Goal: Task Accomplishment & Management: Complete application form

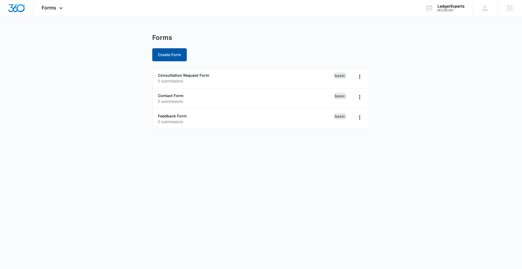
click at [175, 57] on button "Create Form" at bounding box center [169, 54] width 35 height 13
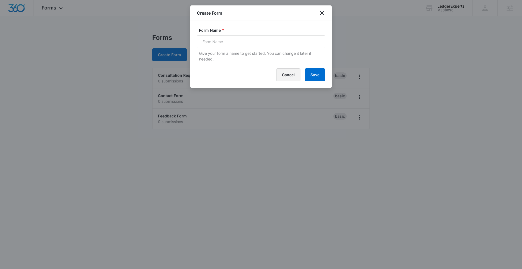
click at [286, 73] on button "Cancel" at bounding box center [288, 74] width 24 height 13
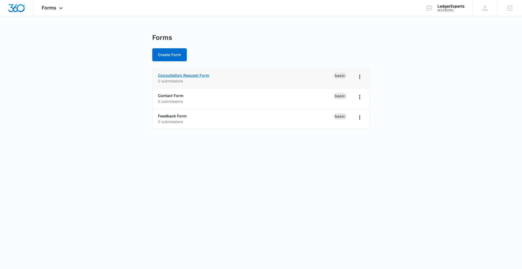
click at [197, 74] on link "Consultation Request Form" at bounding box center [183, 75] width 51 height 5
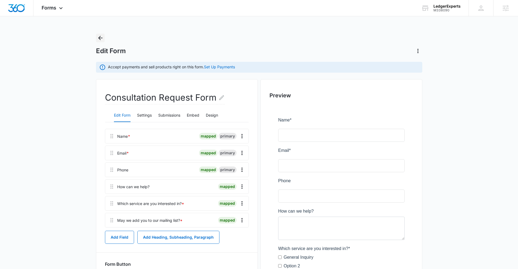
click at [99, 35] on icon "Back" at bounding box center [100, 38] width 7 height 7
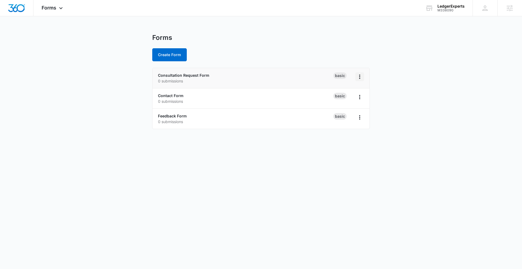
click at [358, 77] on icon "Overflow Menu" at bounding box center [359, 77] width 7 height 7
click at [342, 98] on div "Duplicate" at bounding box center [342, 100] width 17 height 4
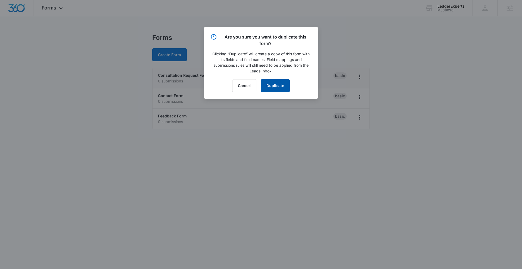
click at [271, 88] on button "Duplicate" at bounding box center [275, 85] width 29 height 13
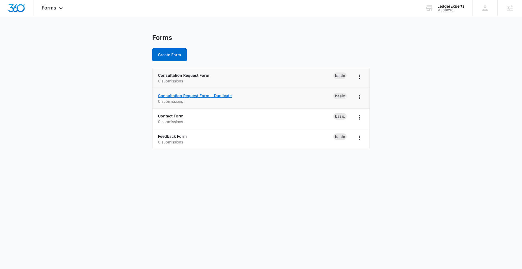
click at [195, 96] on link "Consultation Request Form - Duplicate" at bounding box center [195, 95] width 74 height 5
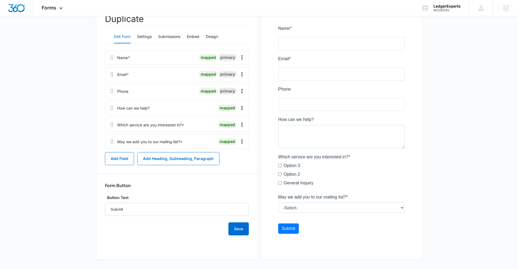
scroll to position [91, 0]
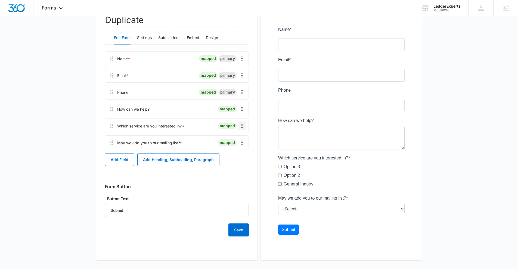
click at [241, 125] on icon "Overflow Menu" at bounding box center [242, 126] width 7 height 7
click at [224, 141] on div "Edit" at bounding box center [226, 141] width 11 height 4
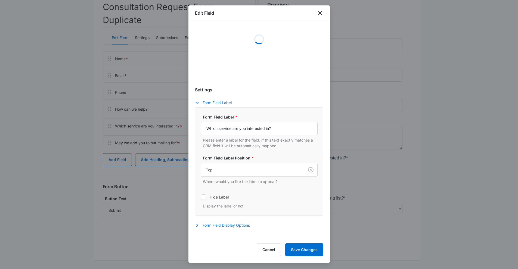
select select "350"
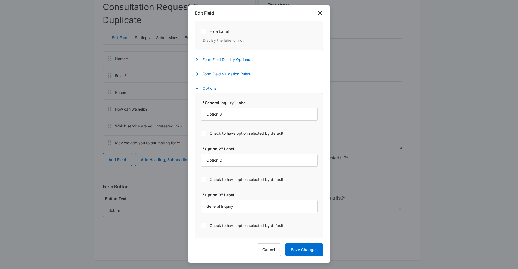
scroll to position [208, 0]
drag, startPoint x: 222, startPoint y: 158, endPoint x: 201, endPoint y: 156, distance: 21.3
click at [201, 156] on input "Option 2" at bounding box center [258, 159] width 117 height 13
type input "Bookkeeping"
drag, startPoint x: 222, startPoint y: 113, endPoint x: 204, endPoint y: 111, distance: 18.0
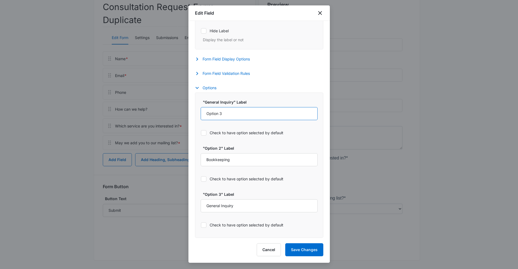
click at [204, 111] on input "Option 3" at bounding box center [258, 113] width 117 height 13
type input "CFO Services"
click at [297, 250] on button "Save Changes" at bounding box center [304, 250] width 38 height 13
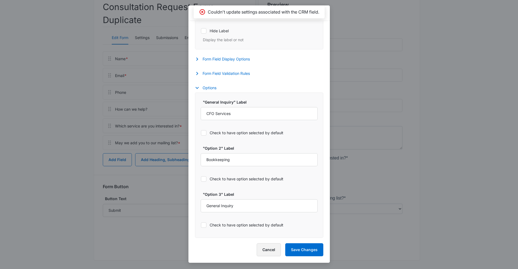
click at [271, 251] on button "Cancel" at bounding box center [268, 250] width 24 height 13
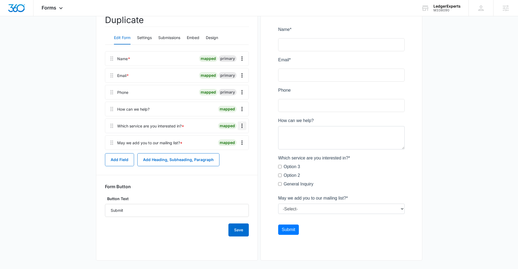
click at [240, 127] on icon "Overflow Menu" at bounding box center [242, 126] width 7 height 7
click at [227, 140] on div "Edit" at bounding box center [226, 141] width 11 height 4
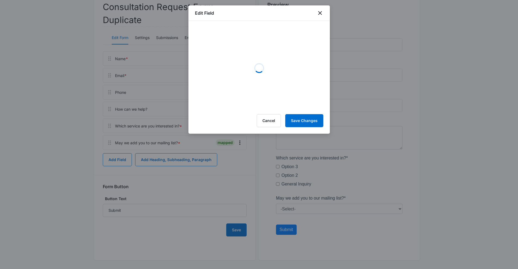
select select "350"
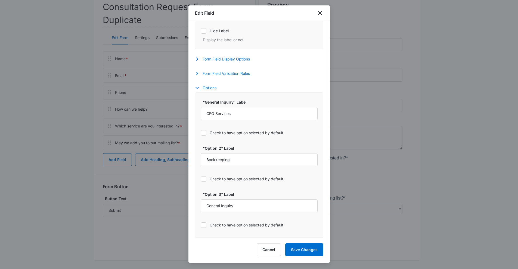
scroll to position [93, 0]
click at [290, 246] on button "Save Changes" at bounding box center [304, 250] width 38 height 13
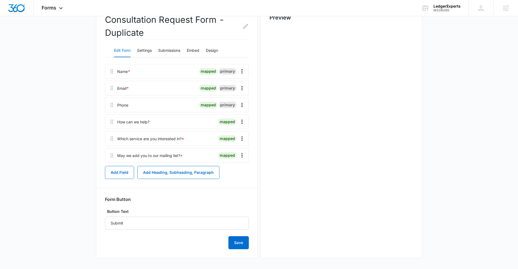
scroll to position [0, 0]
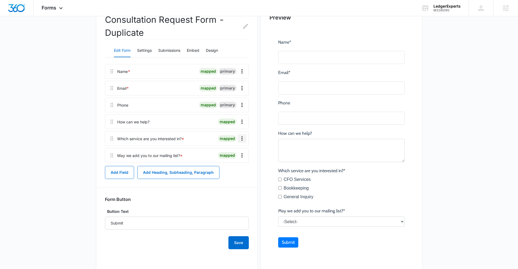
click at [242, 139] on icon "Overflow Menu" at bounding box center [241, 139] width 1 height 4
click at [230, 152] on div "Edit" at bounding box center [226, 154] width 11 height 4
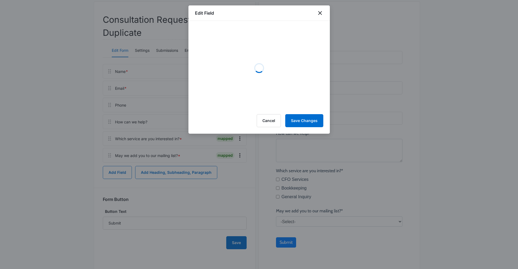
select select "350"
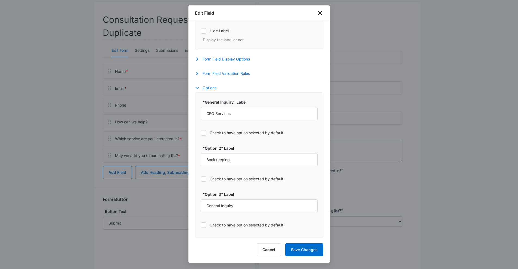
scroll to position [207, 0]
drag, startPoint x: 243, startPoint y: 113, endPoint x: 199, endPoint y: 112, distance: 43.8
click at [199, 112] on div ""General Inquiry" Label CFO Services Check to have option selected by default "…" at bounding box center [259, 166] width 128 height 146
drag, startPoint x: 237, startPoint y: 207, endPoint x: 199, endPoint y: 205, distance: 37.8
click at [199, 205] on div ""General Inquiry" Label CFO Services Check to have option selected by default "…" at bounding box center [259, 166] width 128 height 146
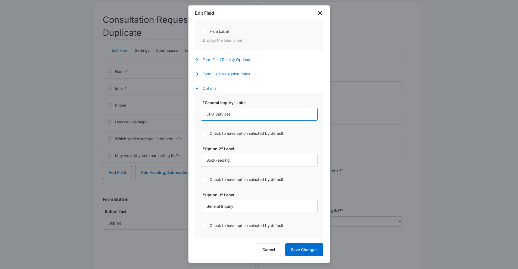
drag, startPoint x: 237, startPoint y: 112, endPoint x: 206, endPoint y: 112, distance: 31.2
click at [206, 112] on input "CFO Services" at bounding box center [258, 114] width 117 height 13
paste input "General Inquiry"
type input "General Inquiry"
drag, startPoint x: 238, startPoint y: 204, endPoint x: 206, endPoint y: 202, distance: 32.1
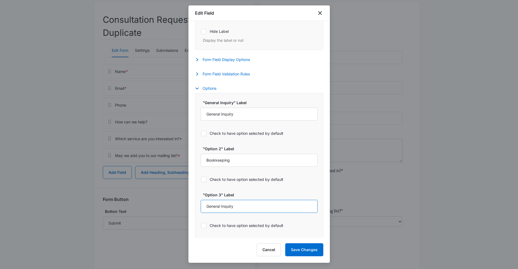
click at [206, 202] on input "General Inquiry" at bounding box center [258, 206] width 117 height 13
type input "CFO Services"
click at [304, 254] on button "Save Changes" at bounding box center [304, 250] width 38 height 13
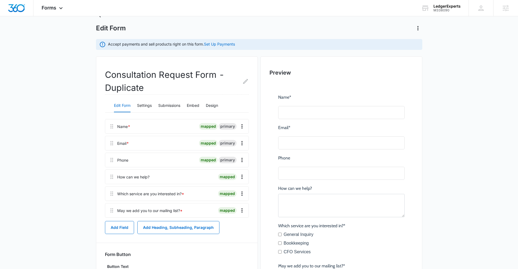
scroll to position [22, 0]
click at [245, 83] on icon "Edit Form Name" at bounding box center [245, 82] width 5 height 5
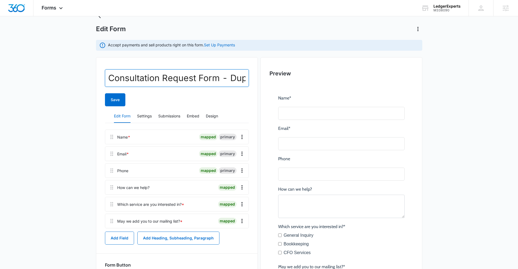
scroll to position [0, 23]
drag, startPoint x: 109, startPoint y: 79, endPoint x: 249, endPoint y: 80, distance: 140.2
click at [249, 80] on div "Consultation Request Form - Duplicate Save Edit Form Settings Submissions Embed…" at bounding box center [177, 193] width 162 height 272
type input "C"
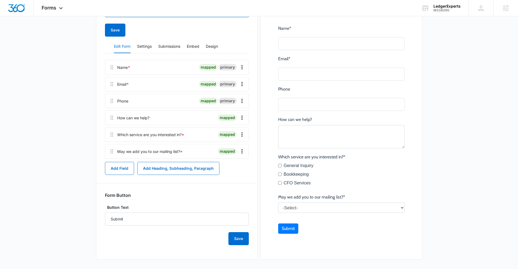
scroll to position [91, 0]
type input "Request a Consultation Form"
drag, startPoint x: 111, startPoint y: 29, endPoint x: 144, endPoint y: 37, distance: 34.7
click at [111, 29] on button "Save" at bounding box center [115, 30] width 20 height 13
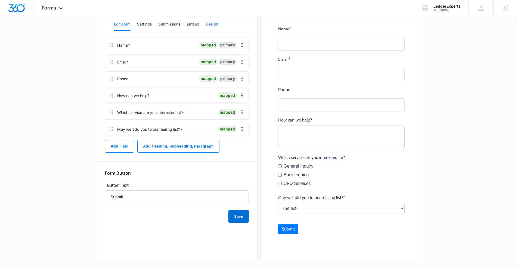
click at [212, 26] on button "Design" at bounding box center [212, 24] width 12 height 13
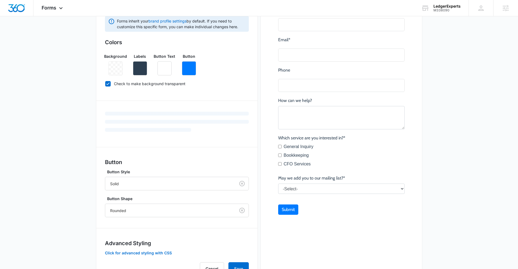
scroll to position [137, 0]
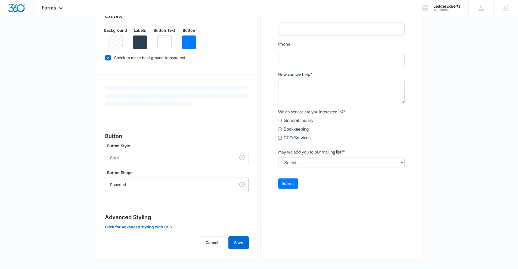
click at [121, 182] on div at bounding box center [169, 184] width 118 height 7
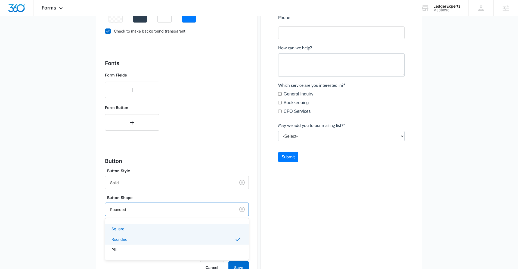
scroll to position [189, 0]
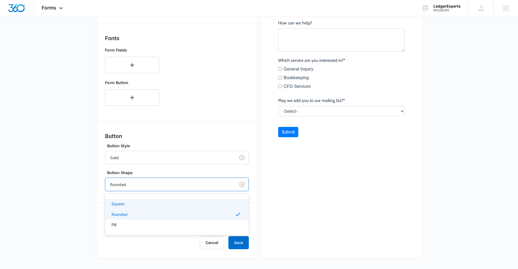
click at [120, 201] on p "Square" at bounding box center [117, 204] width 13 height 6
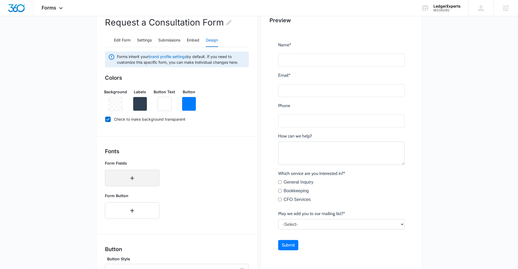
scroll to position [75, 0]
click at [131, 177] on icon "button" at bounding box center [132, 179] width 7 height 7
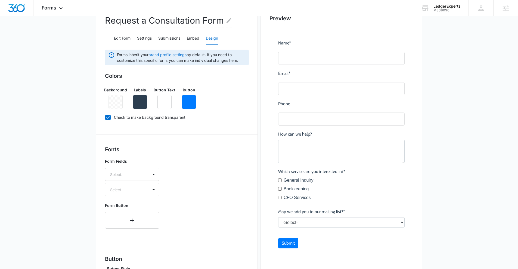
click at [131, 177] on div at bounding box center [125, 174] width 31 height 7
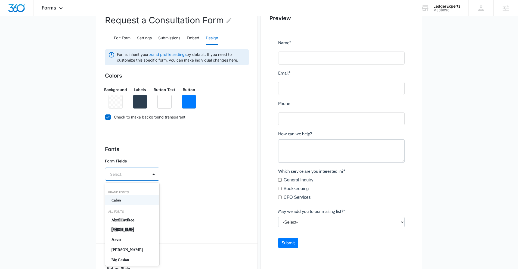
click at [120, 202] on p "Cabin" at bounding box center [131, 201] width 40 height 6
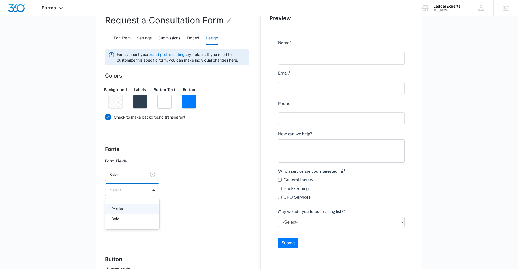
click at [121, 192] on div at bounding box center [125, 190] width 31 height 7
click at [121, 208] on p "Regular" at bounding box center [131, 209] width 40 height 6
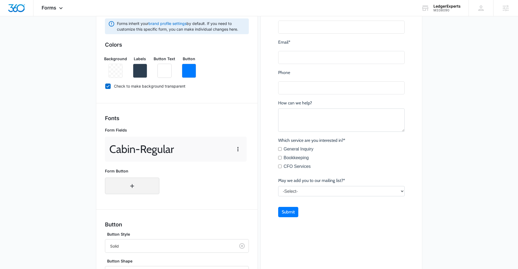
scroll to position [108, 0]
click at [118, 188] on button "button" at bounding box center [132, 186] width 54 height 17
click at [120, 190] on div "Select..." at bounding box center [132, 184] width 54 height 13
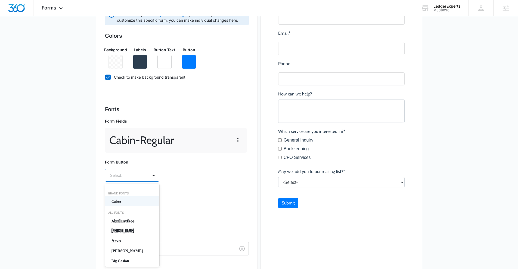
click at [119, 197] on div "Cabin" at bounding box center [132, 202] width 54 height 10
click at [119, 193] on div at bounding box center [125, 191] width 31 height 7
click at [120, 212] on p "Regular" at bounding box center [131, 211] width 40 height 6
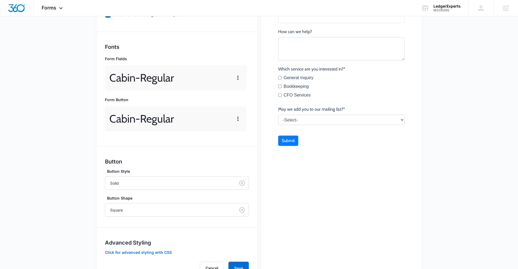
scroll to position [205, 0]
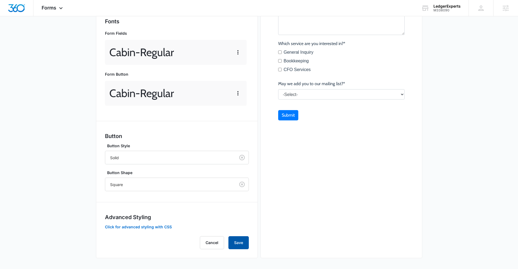
click at [233, 245] on button "Save" at bounding box center [238, 243] width 20 height 13
click at [54, 5] on span "Forms" at bounding box center [49, 8] width 15 height 6
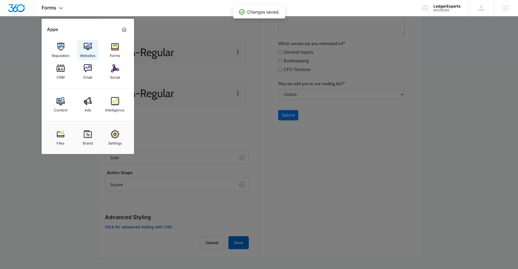
click at [88, 49] on img at bounding box center [88, 47] width 8 height 8
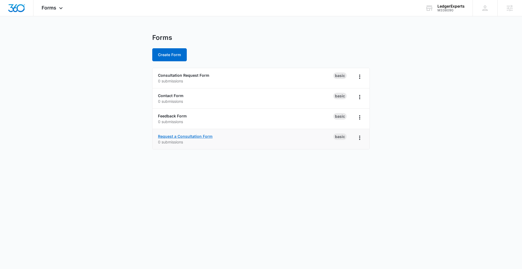
click at [182, 135] on link "Request a Consultation Form" at bounding box center [185, 136] width 55 height 5
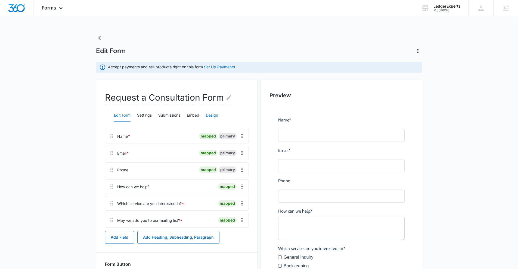
click at [211, 117] on button "Design" at bounding box center [212, 115] width 12 height 13
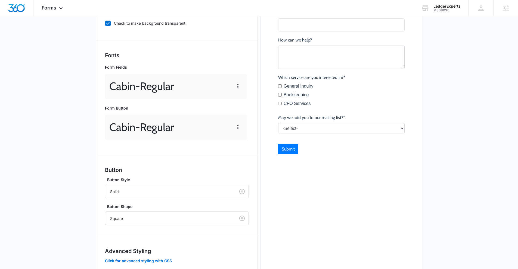
scroll to position [205, 0]
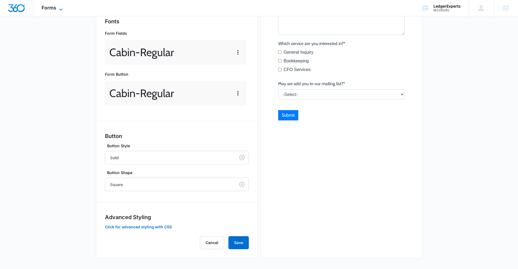
click at [61, 8] on icon at bounding box center [61, 9] width 7 height 7
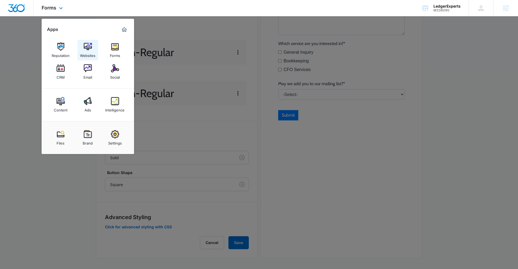
click at [83, 54] on div "Websites" at bounding box center [87, 54] width 15 height 7
